Goal: Task Accomplishment & Management: Use online tool/utility

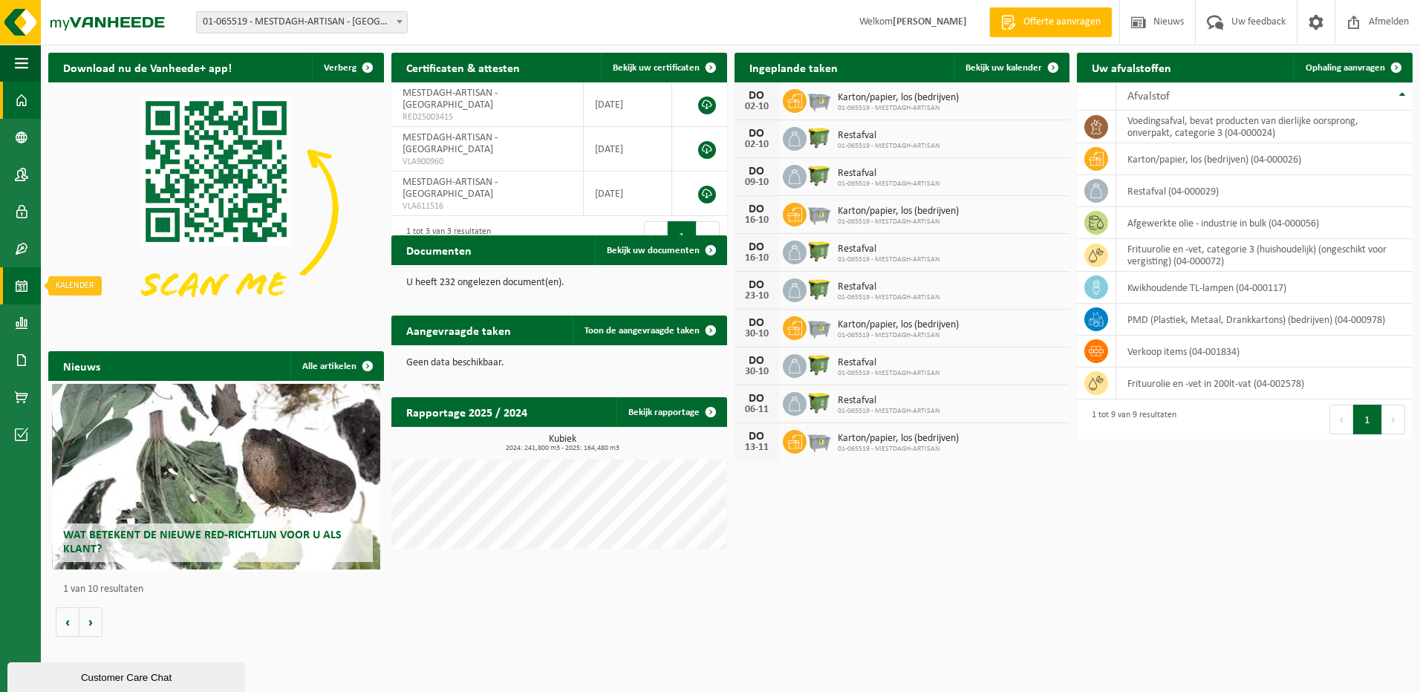
click at [27, 284] on span at bounding box center [21, 285] width 13 height 37
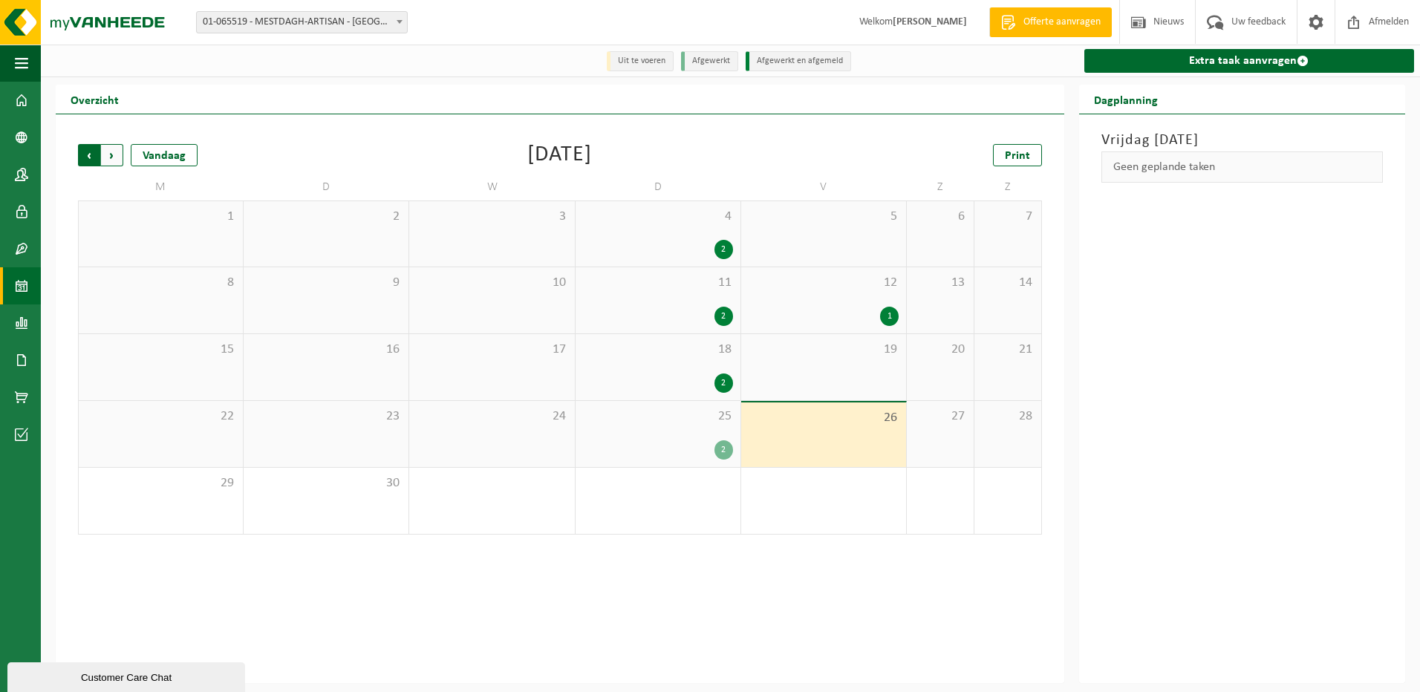
click at [120, 151] on span "Volgende" at bounding box center [112, 155] width 22 height 22
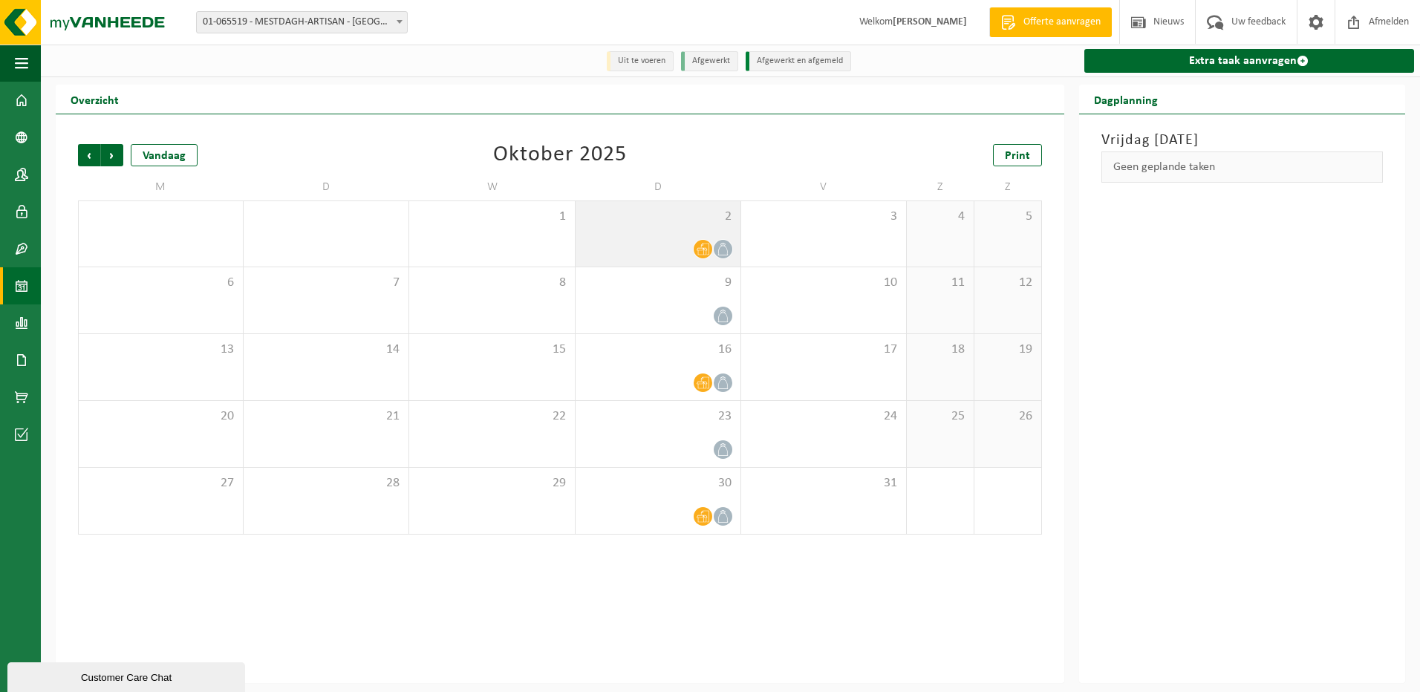
click at [693, 245] on div at bounding box center [703, 249] width 20 height 20
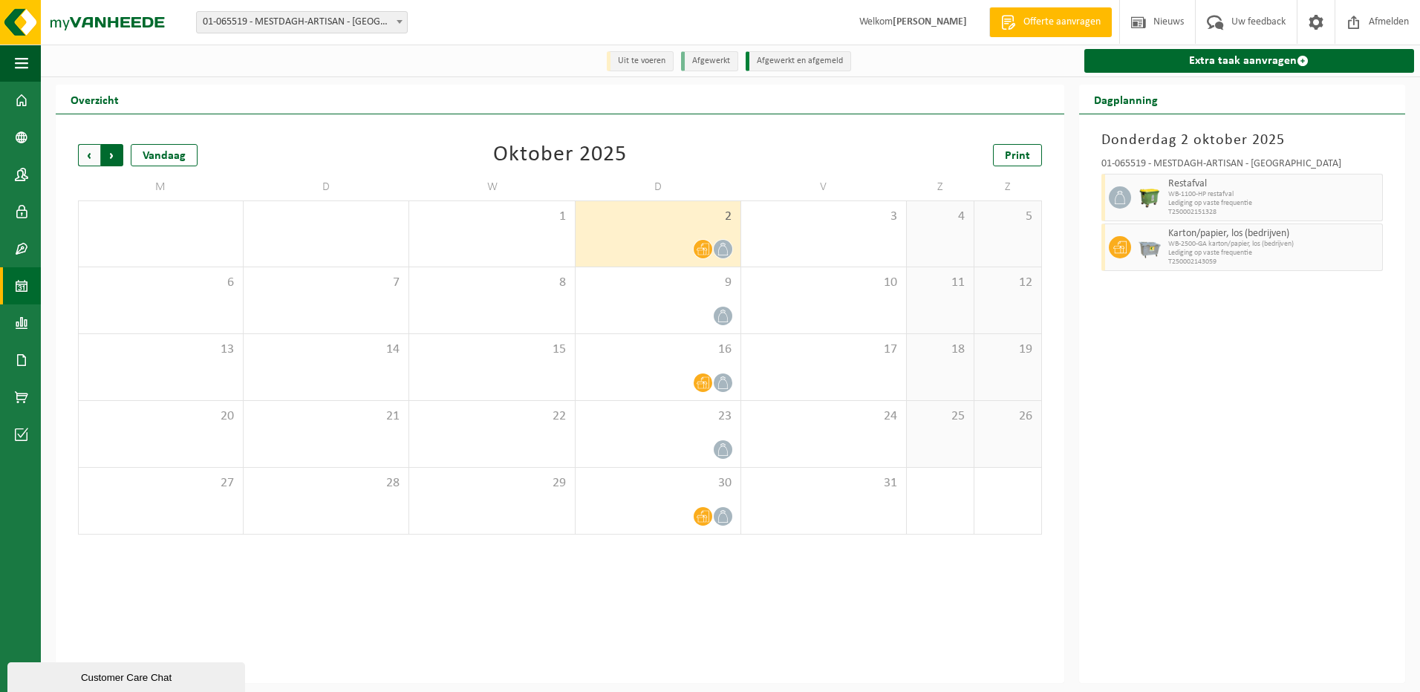
click at [90, 154] on span "Vorige" at bounding box center [89, 155] width 22 height 22
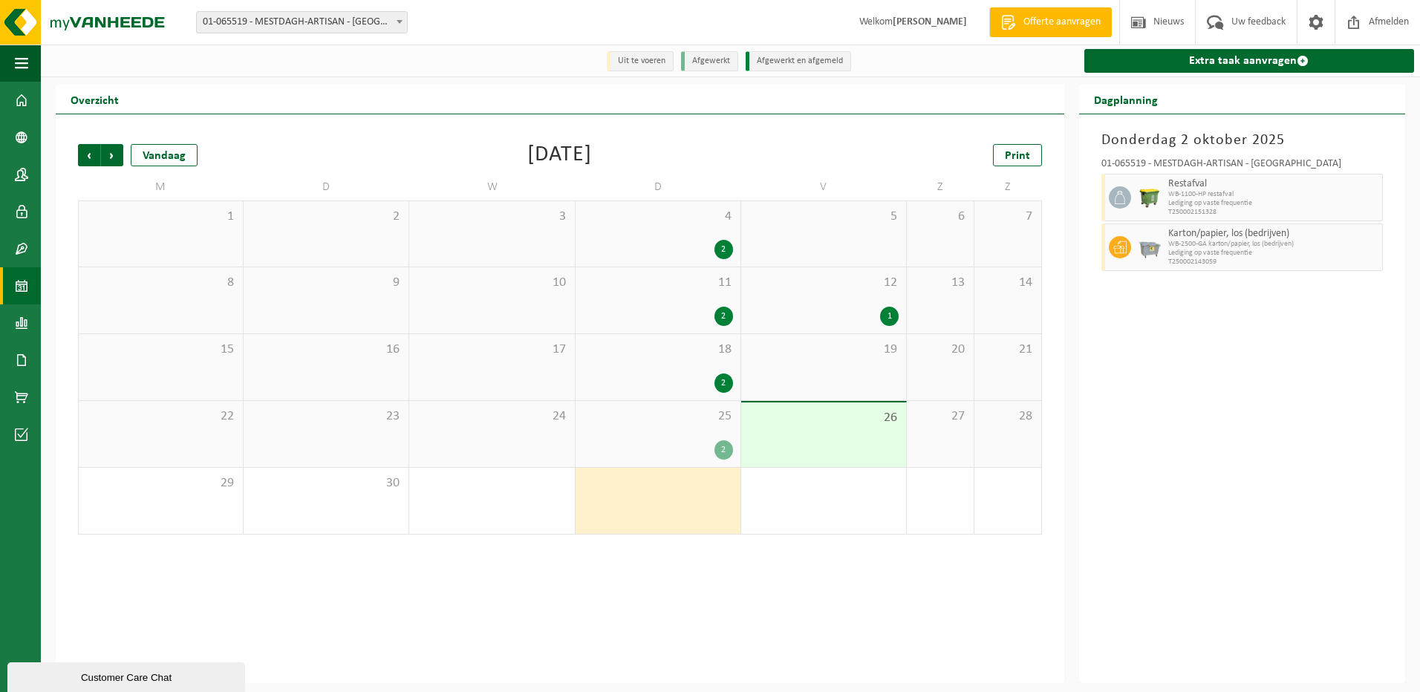
click at [872, 312] on div "1" at bounding box center [823, 316] width 150 height 19
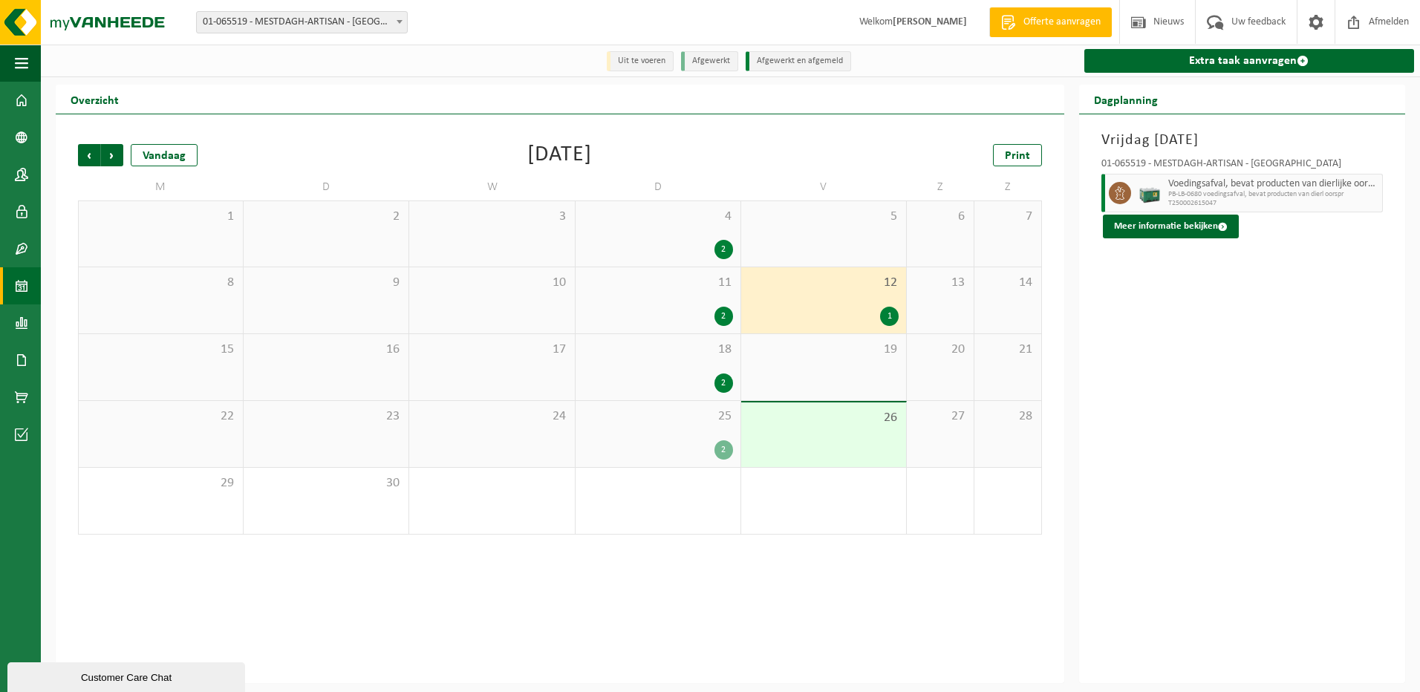
click at [685, 373] on div "18 2" at bounding box center [657, 367] width 165 height 66
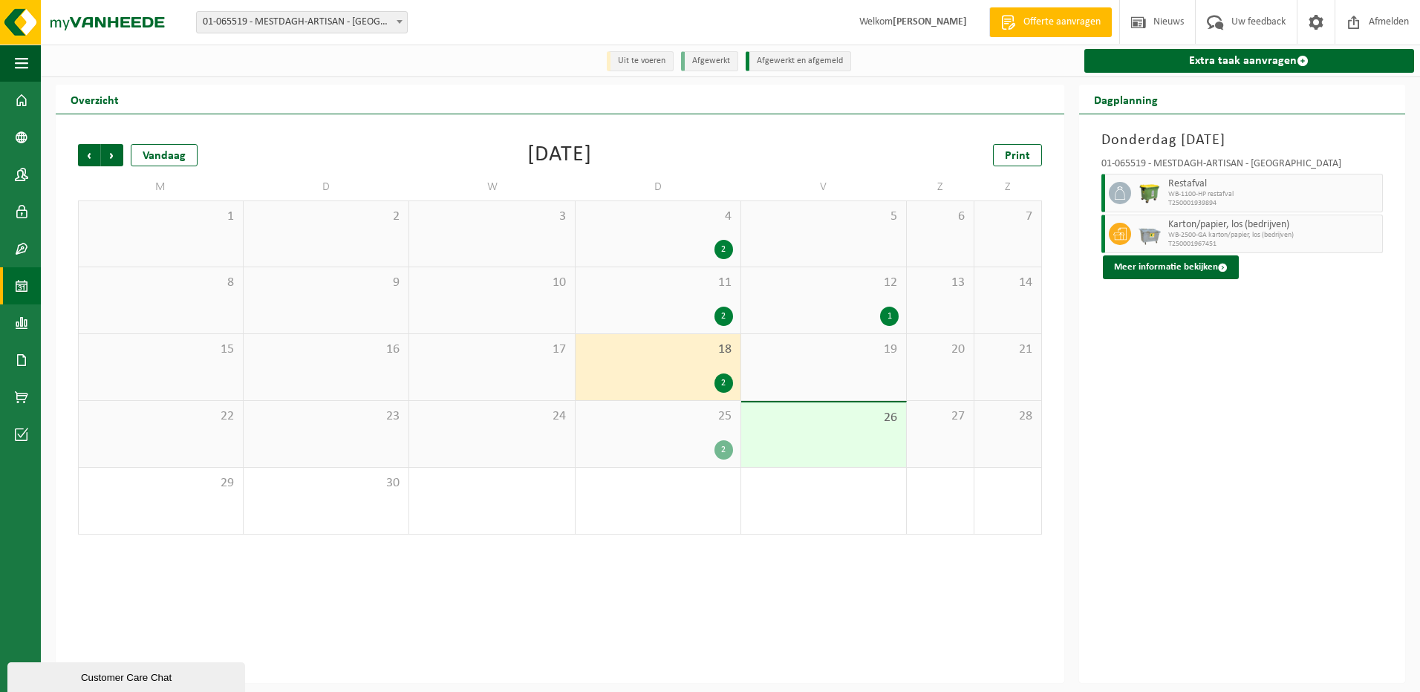
click at [693, 430] on div "25 2" at bounding box center [657, 434] width 165 height 66
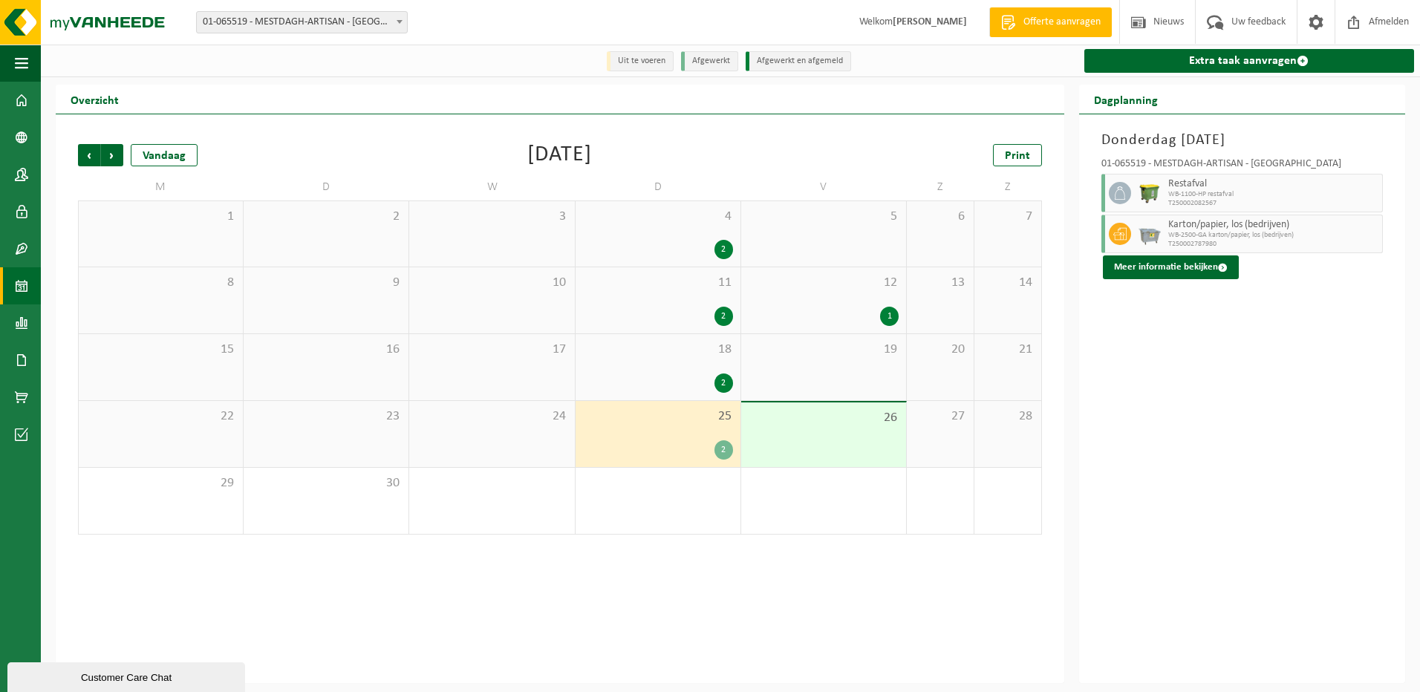
click at [25, 278] on span at bounding box center [21, 285] width 13 height 37
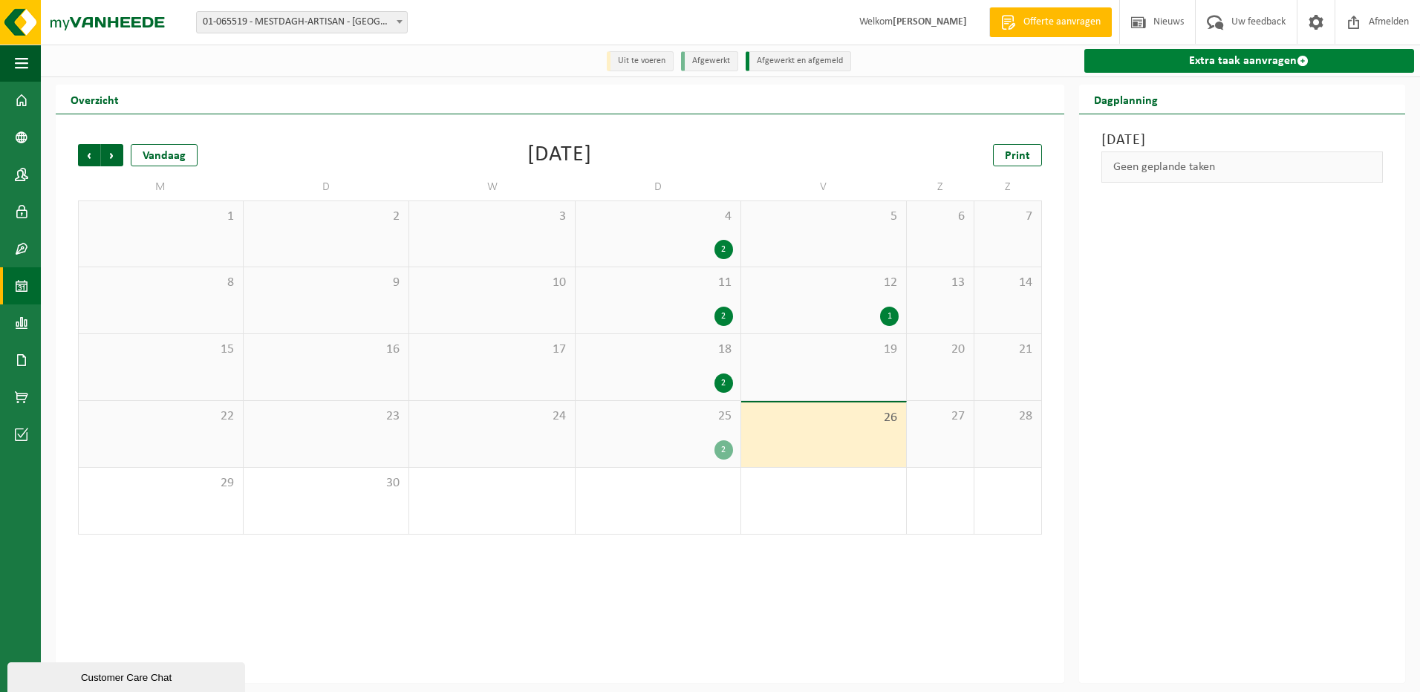
click at [1339, 56] on link "Extra taak aanvragen" at bounding box center [1249, 61] width 330 height 24
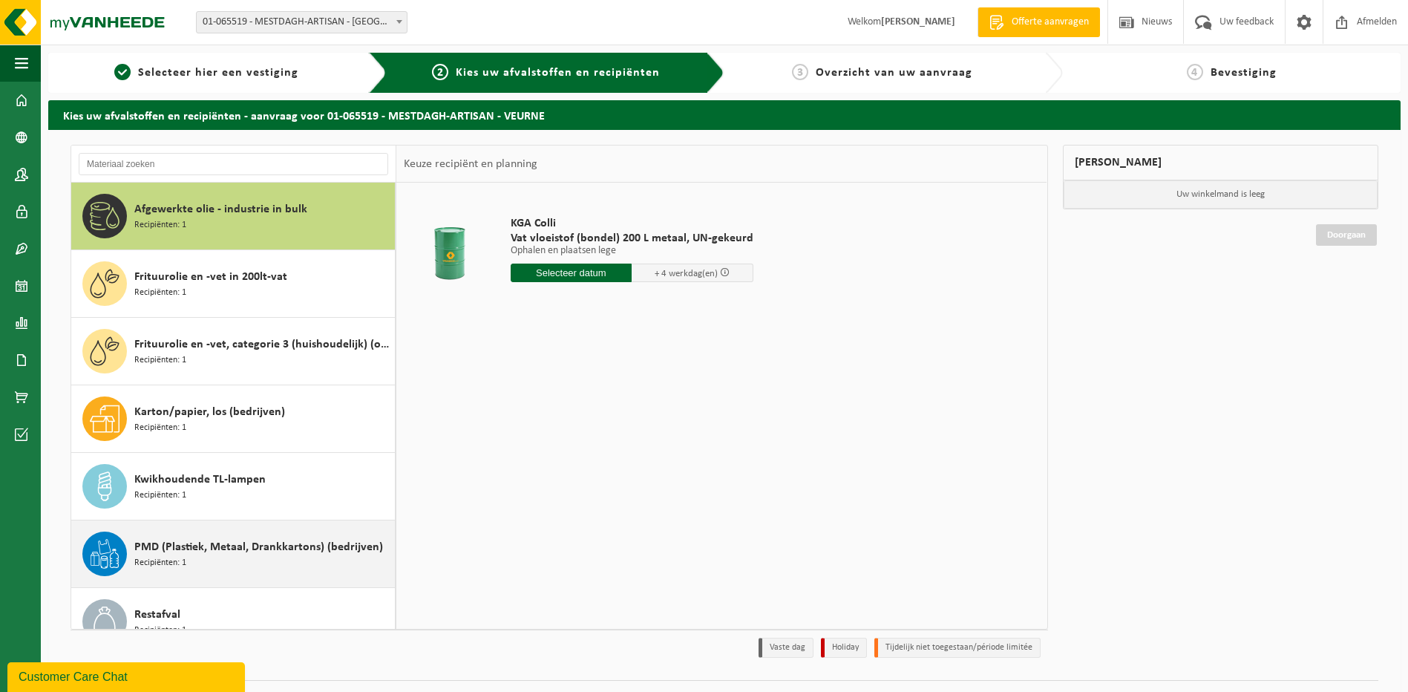
click at [166, 553] on span "PMD (Plastiek, Metaal, Drankkartons) (bedrijven)" at bounding box center [258, 547] width 249 height 18
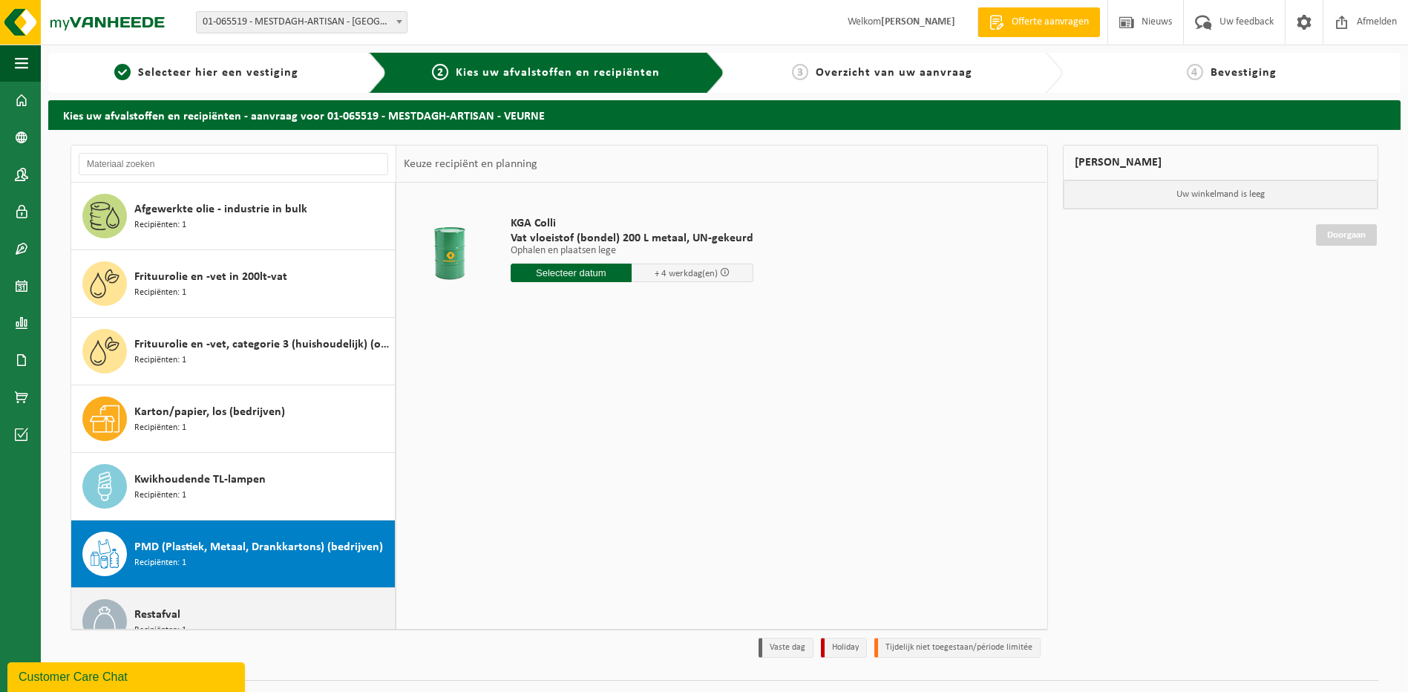
scroll to position [94, 0]
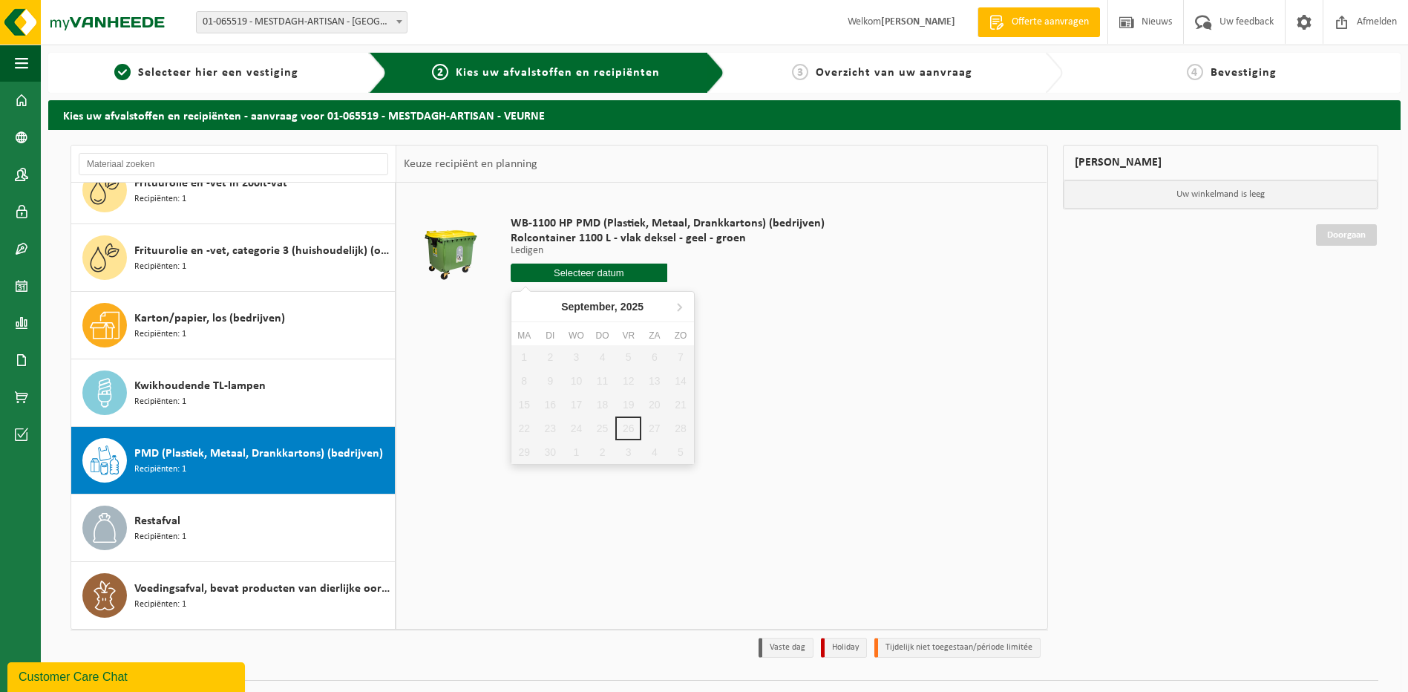
click at [591, 270] on input "text" at bounding box center [589, 273] width 157 height 19
click at [682, 305] on icon at bounding box center [679, 307] width 24 height 24
click at [596, 376] on div "9" at bounding box center [602, 381] width 26 height 24
type input "Van 2025-10-09"
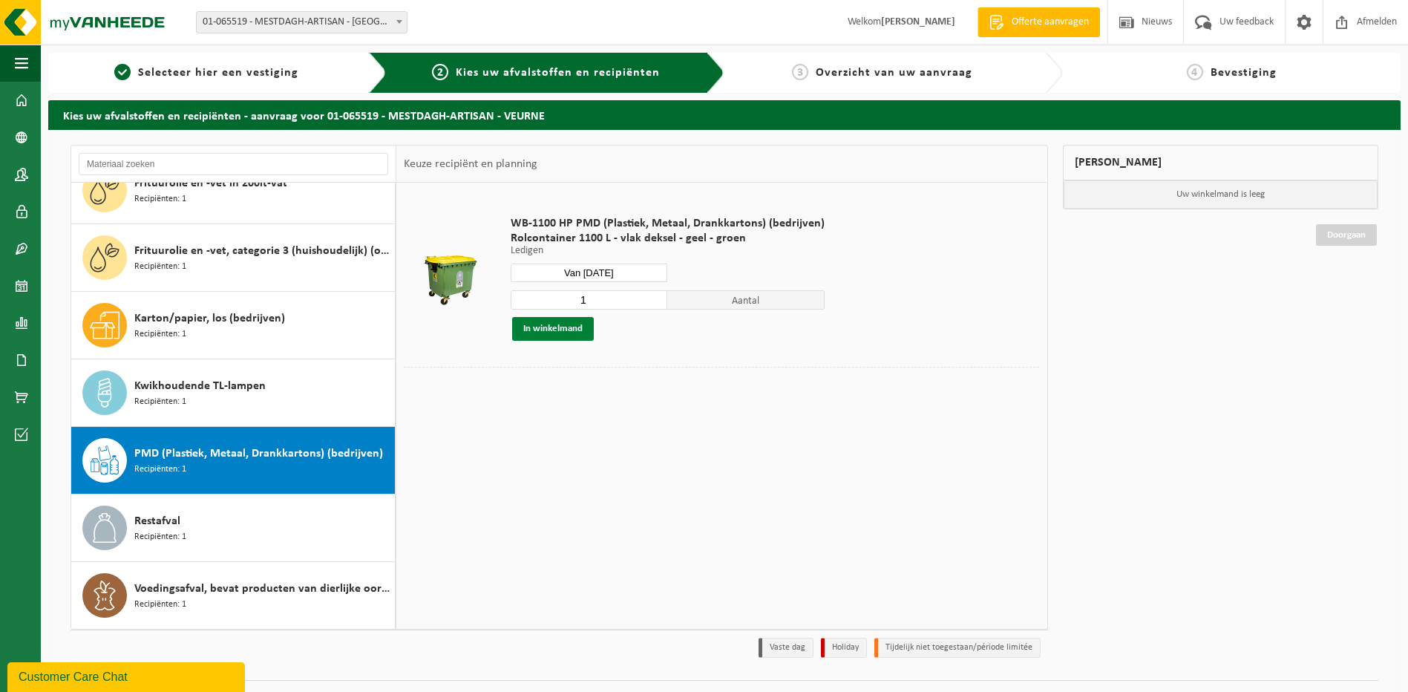
click at [552, 327] on button "In winkelmand" at bounding box center [553, 329] width 82 height 24
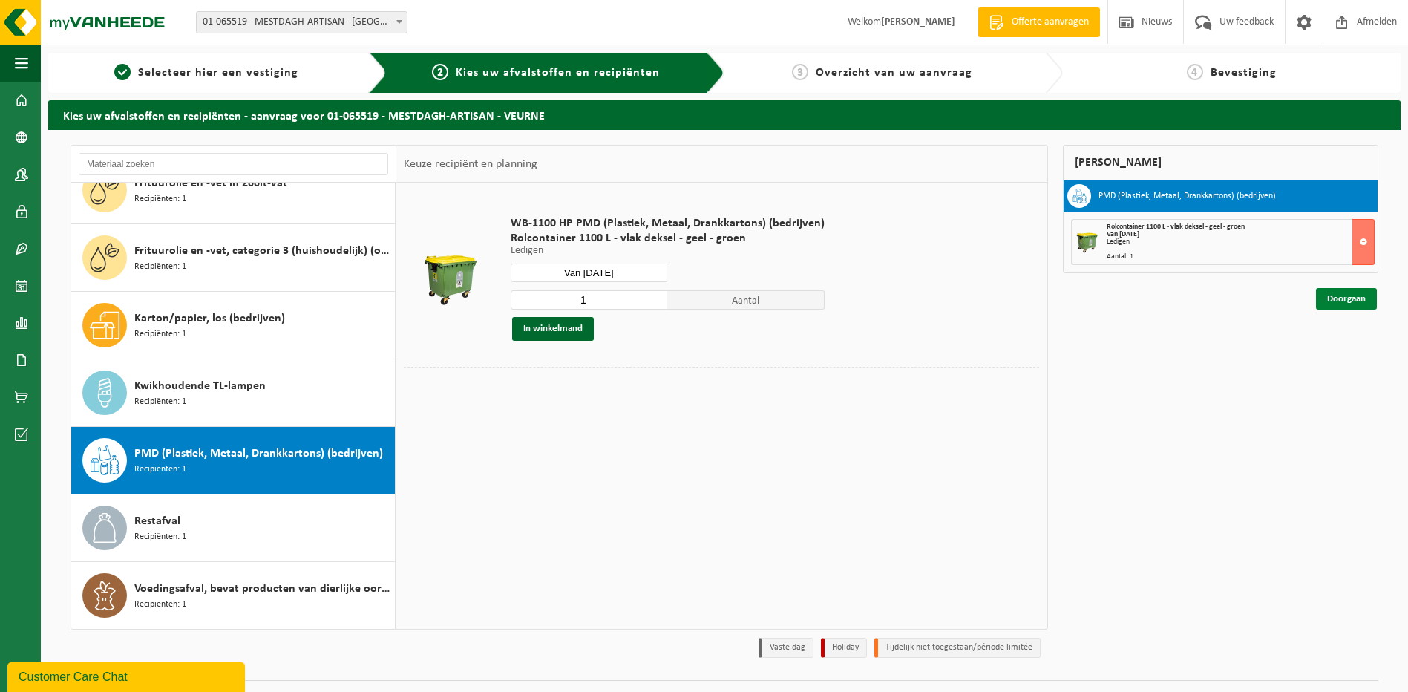
click at [1339, 298] on link "Doorgaan" at bounding box center [1346, 299] width 61 height 22
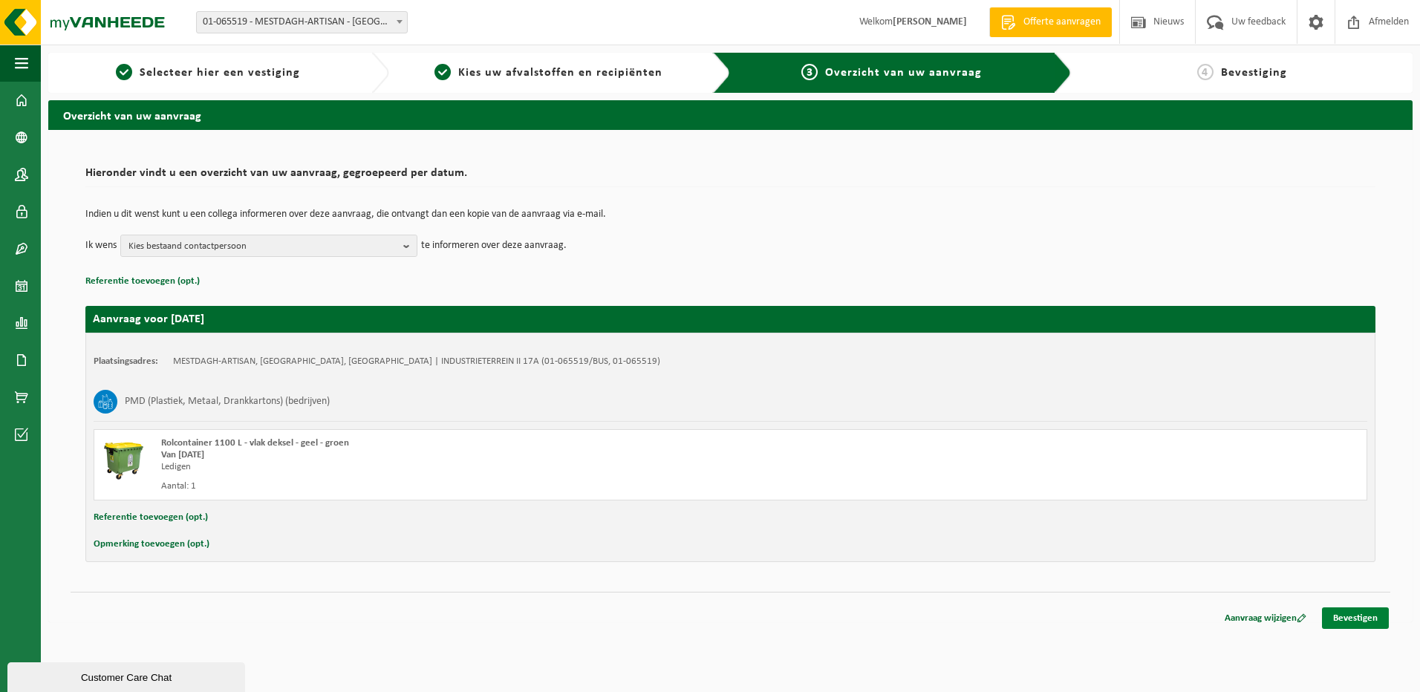
click at [1375, 613] on link "Bevestigen" at bounding box center [1355, 618] width 67 height 22
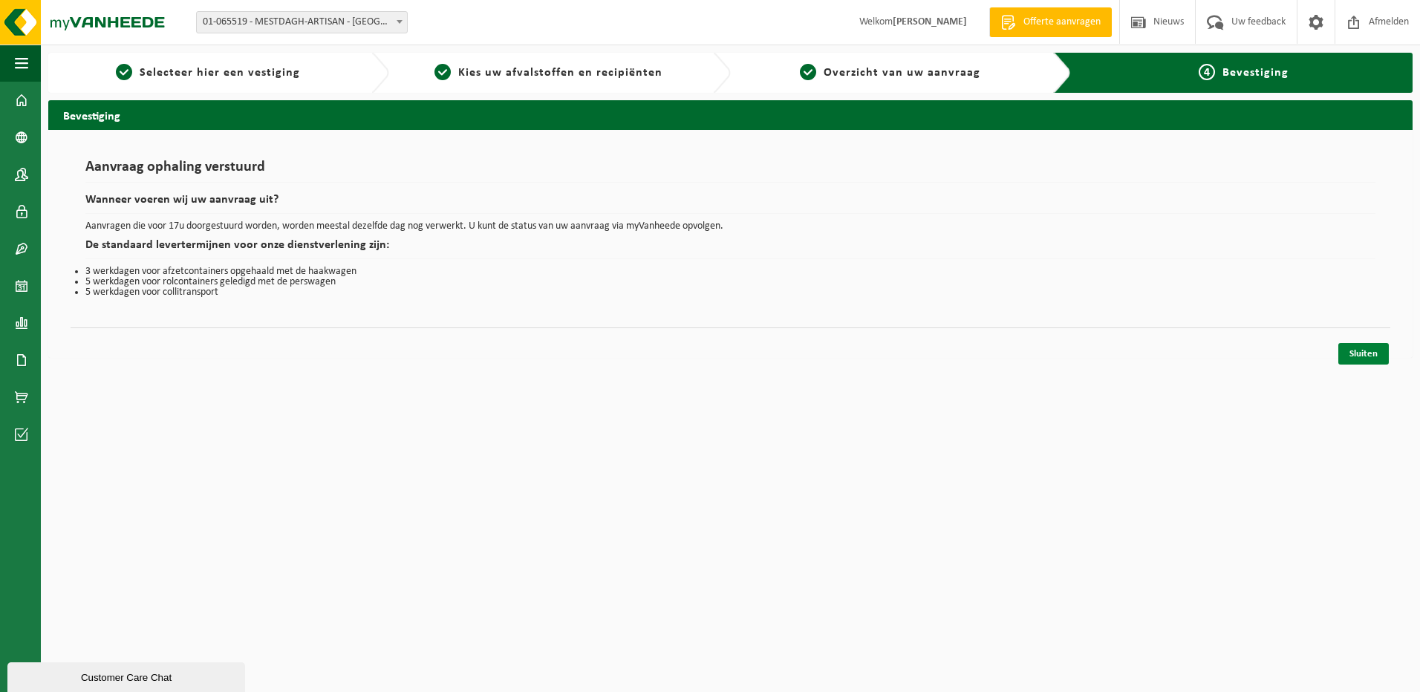
click at [1363, 353] on link "Sluiten" at bounding box center [1363, 354] width 50 height 22
